Goal: Task Accomplishment & Management: Use online tool/utility

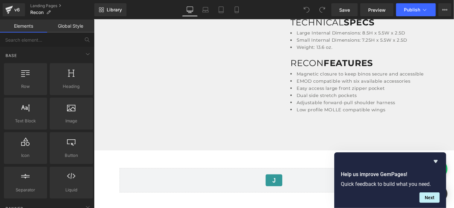
scroll to position [2261, 0]
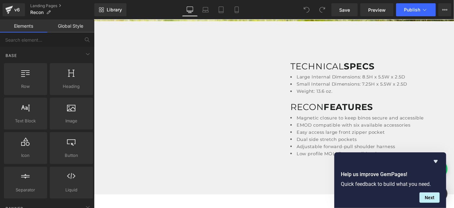
click at [409, 82] on span "Large Internal Dimensions: 8.5H x 5.5W x 2.5D" at bounding box center [374, 82] width 119 height 6
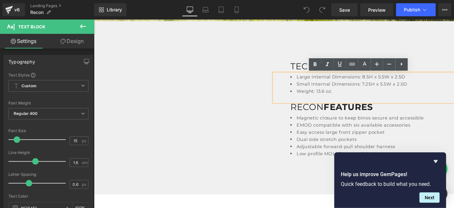
click at [391, 82] on span "Large Internal Dimensions: 8.5H x 5.5W x 2.5D" at bounding box center [374, 82] width 119 height 6
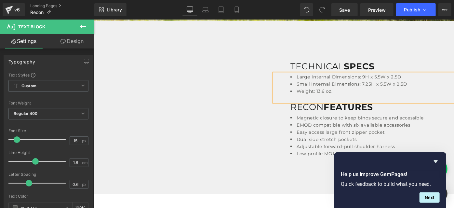
click at [395, 91] on span "Small Internal Dimensions: 7.25H x 5.5W x 2.5D" at bounding box center [375, 89] width 121 height 6
click at [355, 8] on link "Save" at bounding box center [344, 9] width 26 height 13
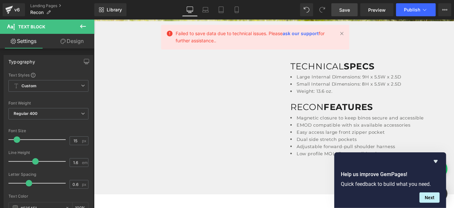
click at [351, 10] on link "Save" at bounding box center [344, 9] width 26 height 13
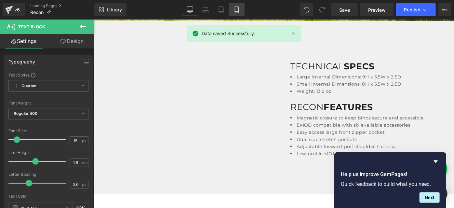
click at [234, 9] on icon at bounding box center [236, 10] width 7 height 7
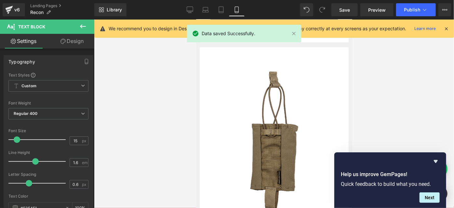
scroll to position [0, 0]
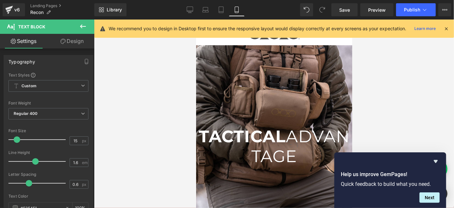
click at [442, 161] on div "Help us improve GemPages! Quick feedback to build what you need. Next" at bounding box center [390, 180] width 112 height 56
click at [435, 160] on icon "Hide survey" at bounding box center [436, 161] width 4 height 3
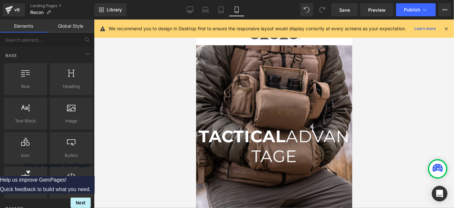
click at [408, 122] on div at bounding box center [274, 114] width 360 height 188
click at [447, 27] on icon at bounding box center [446, 29] width 6 height 6
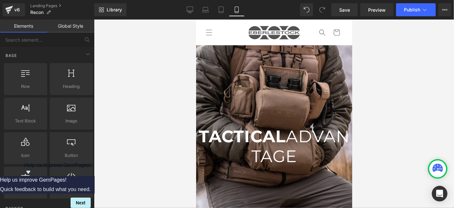
click at [436, 62] on div at bounding box center [274, 114] width 360 height 188
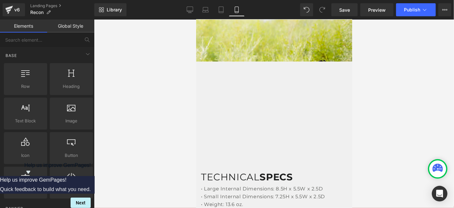
scroll to position [3647, 0]
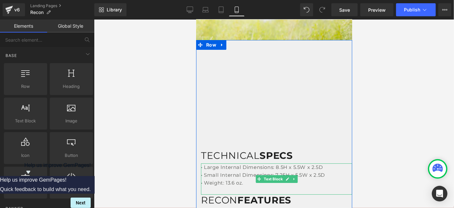
click at [277, 163] on div "• Large Internal Dimensions: 8.5H x 5.5W x 2.5D • Small Internal Dimensions: 7.…" at bounding box center [276, 178] width 151 height 31
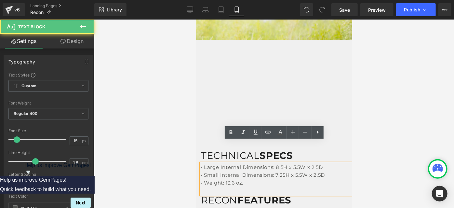
click at [281, 164] on span "• Large Internal Dimensions: 8.5H x 5.5W x 2.5D" at bounding box center [262, 167] width 122 height 6
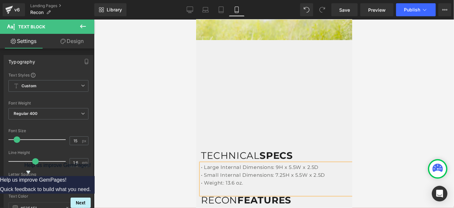
click at [280, 171] on span "• Small Internal Dimensions: 7.25H x 5.5W x 2.5D" at bounding box center [263, 174] width 124 height 6
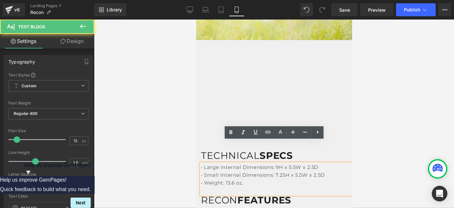
click at [282, 171] on span "• Small Internal Dimensions: 7.25H x 5.5W x 2.5D" at bounding box center [263, 174] width 124 height 6
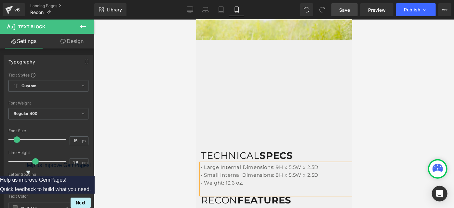
click at [348, 15] on link "Save" at bounding box center [344, 9] width 26 height 13
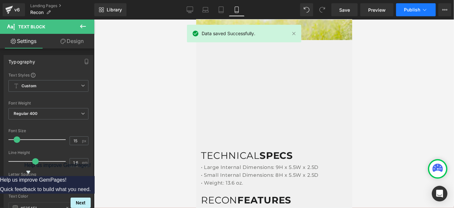
click at [410, 10] on span "Publish" at bounding box center [412, 9] width 16 height 5
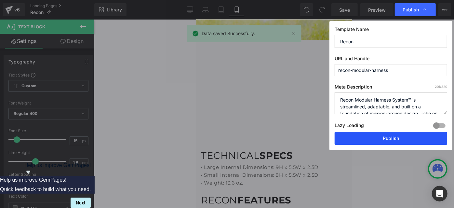
click at [368, 141] on button "Publish" at bounding box center [391, 138] width 112 height 13
